Goal: Information Seeking & Learning: Learn about a topic

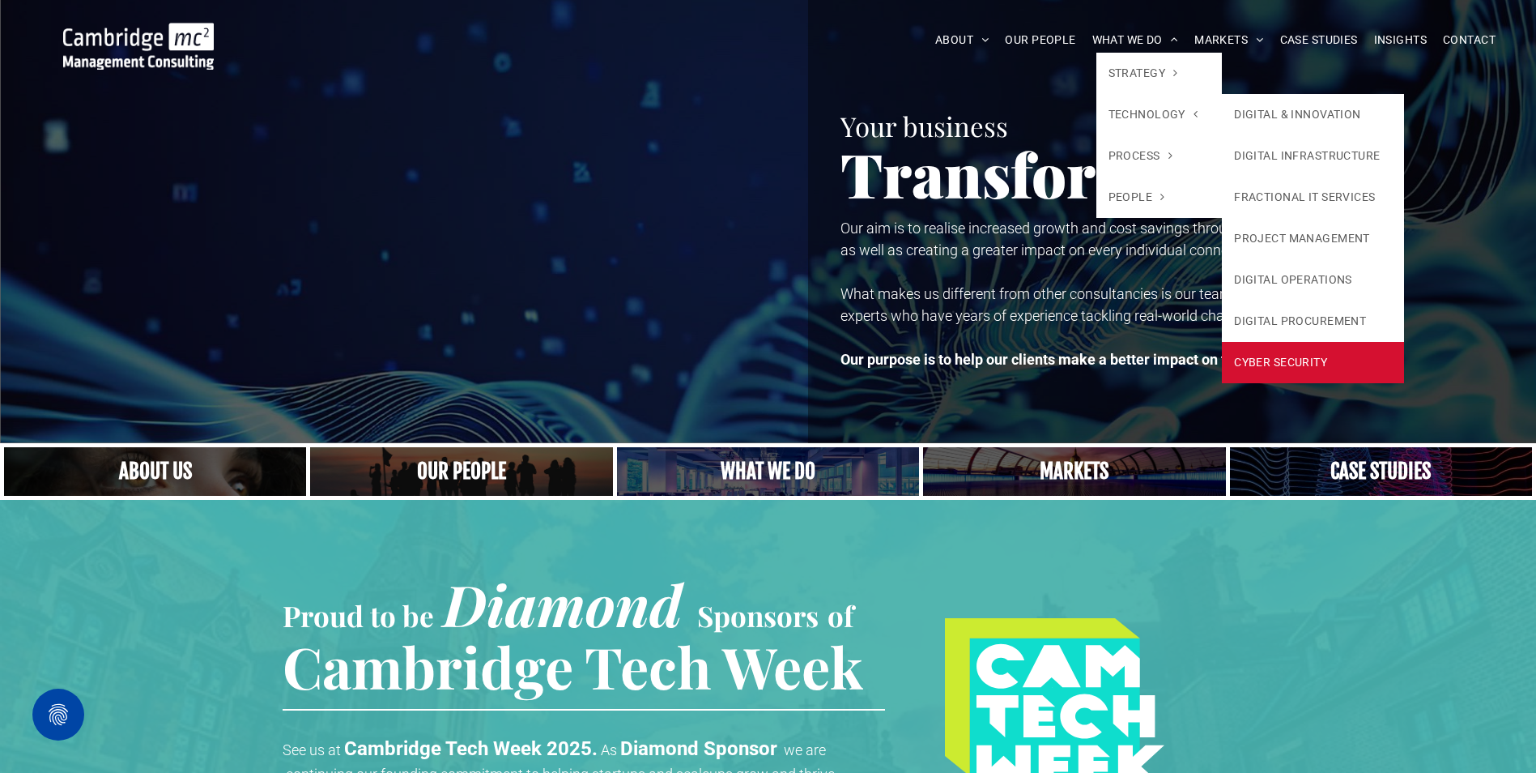
click at [1246, 358] on link "CYBER SECURITY" at bounding box center [1313, 362] width 182 height 41
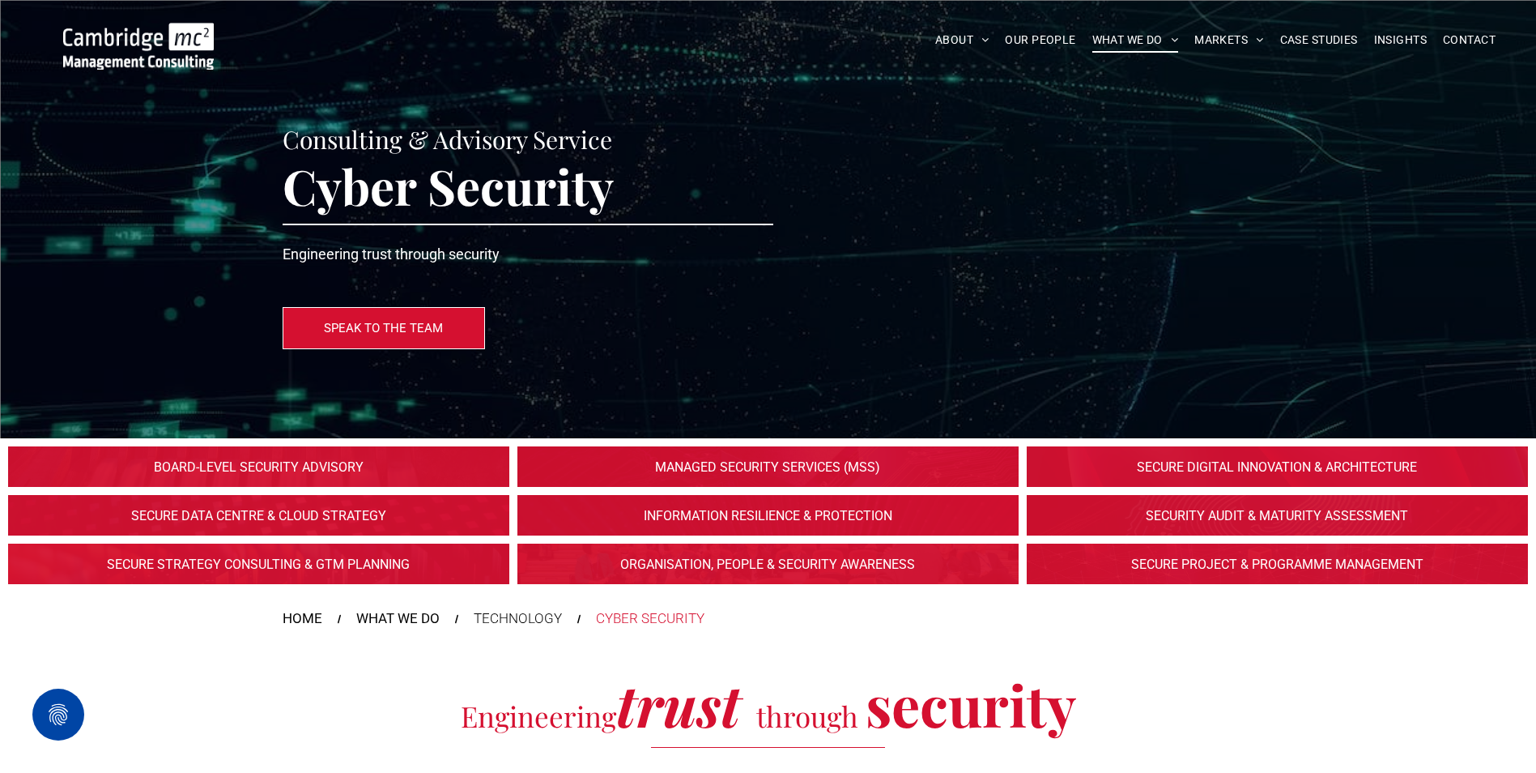
click at [697, 562] on link at bounding box center [767, 564] width 531 height 43
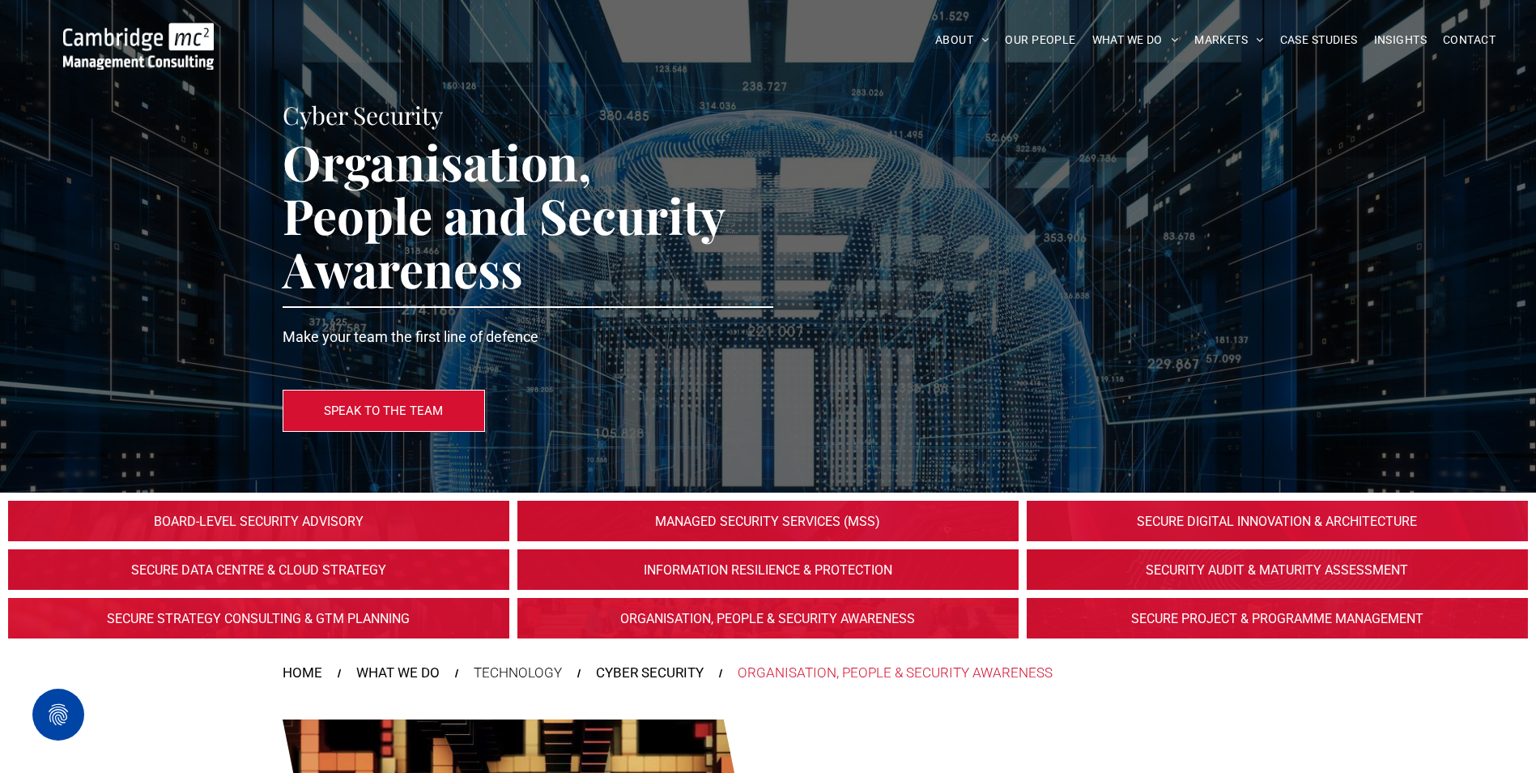
click at [788, 521] on link at bounding box center [767, 521] width 531 height 43
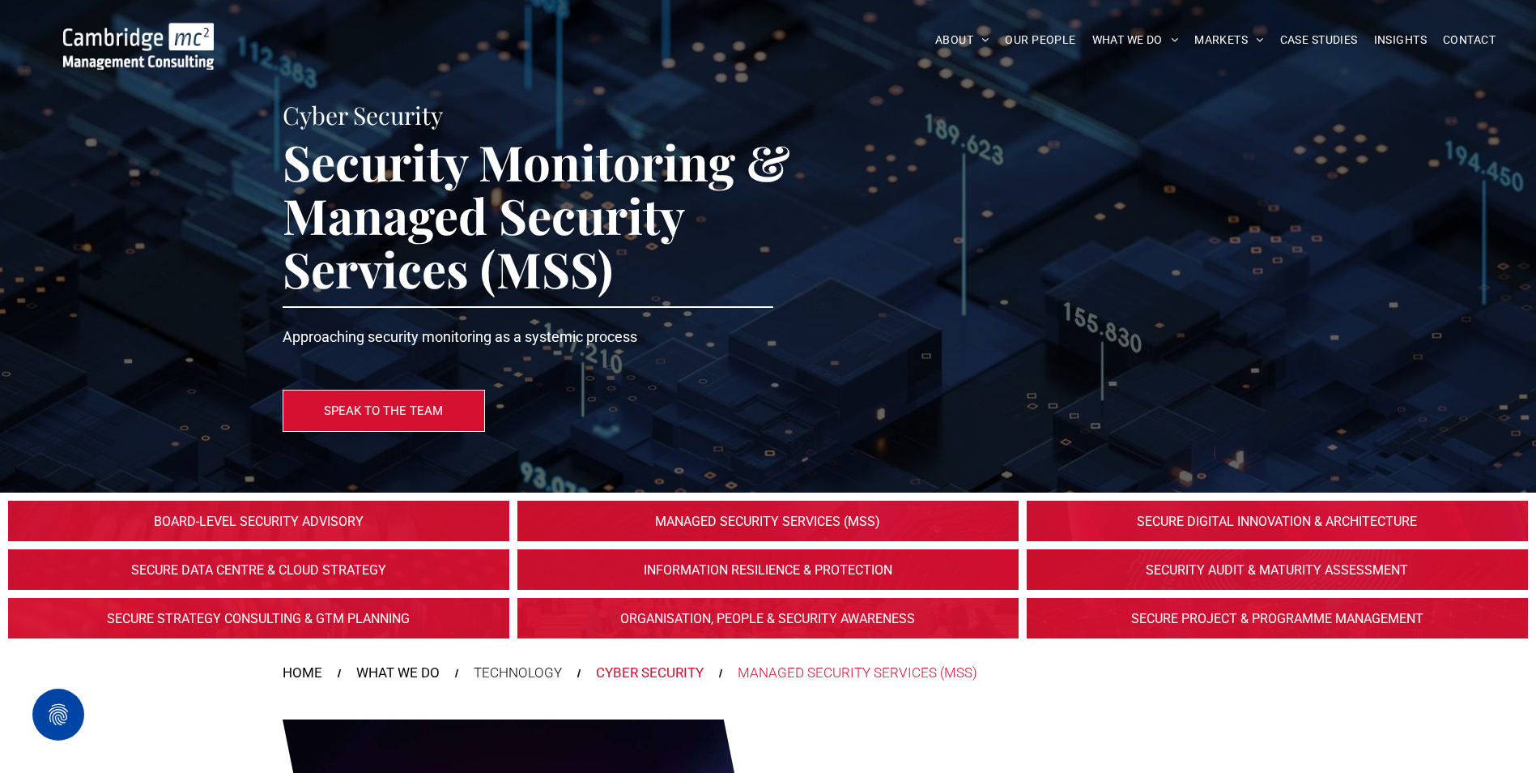
click at [644, 671] on div "CYBER SECURITY" at bounding box center [650, 672] width 108 height 21
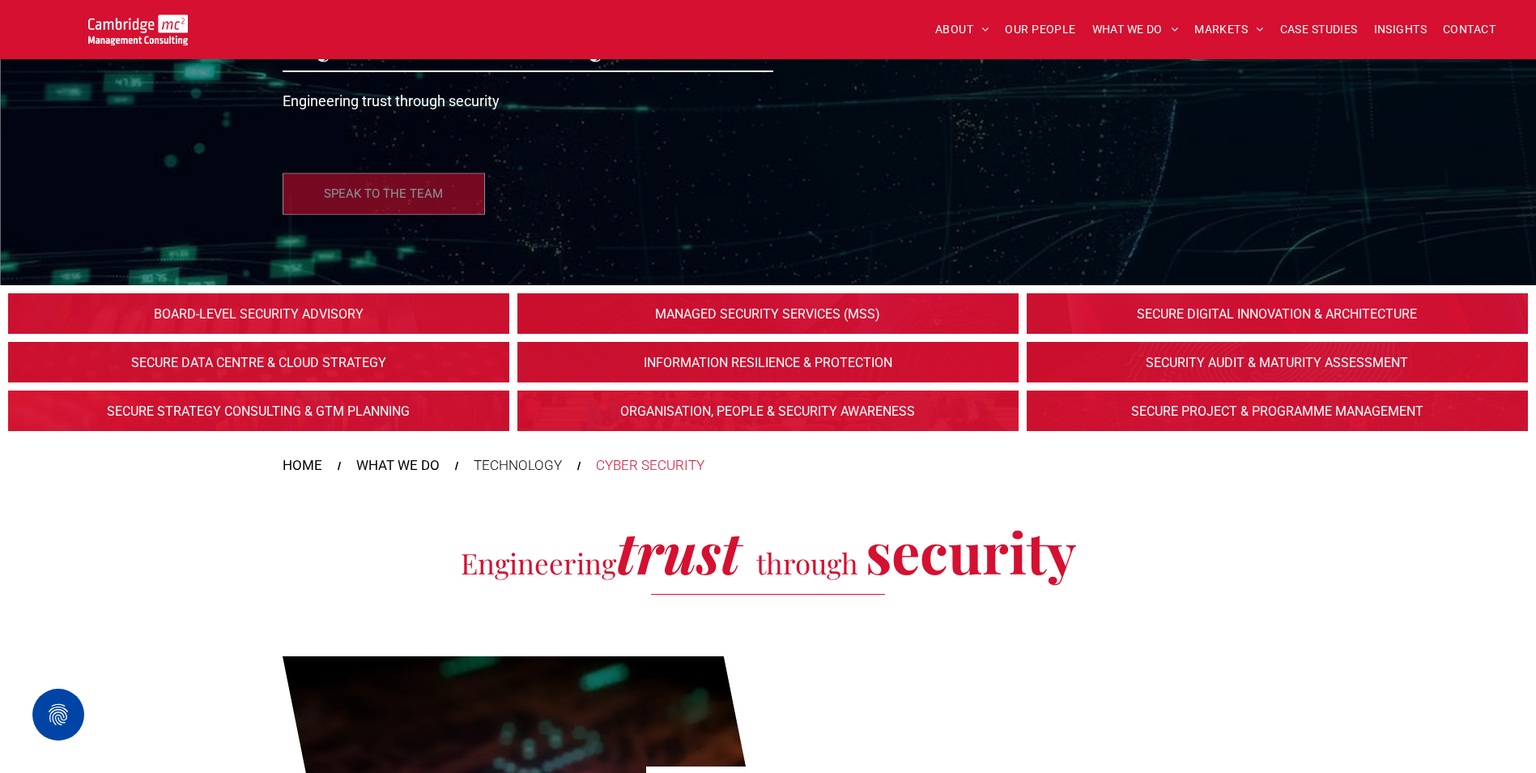
scroll to position [162, 0]
